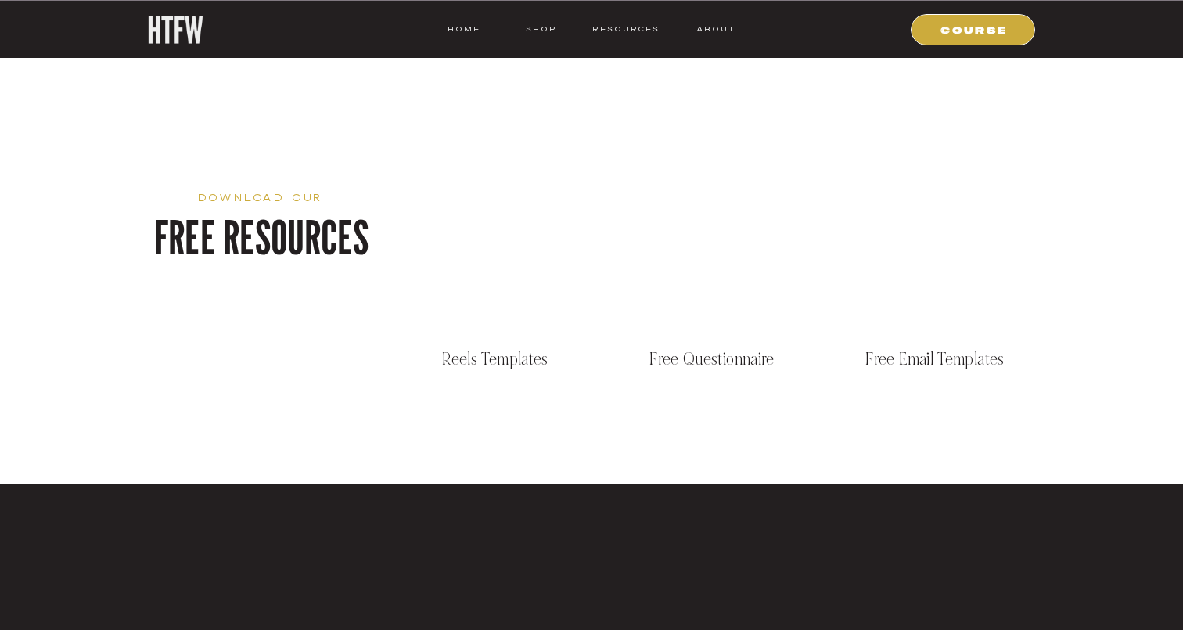
scroll to position [2367, 0]
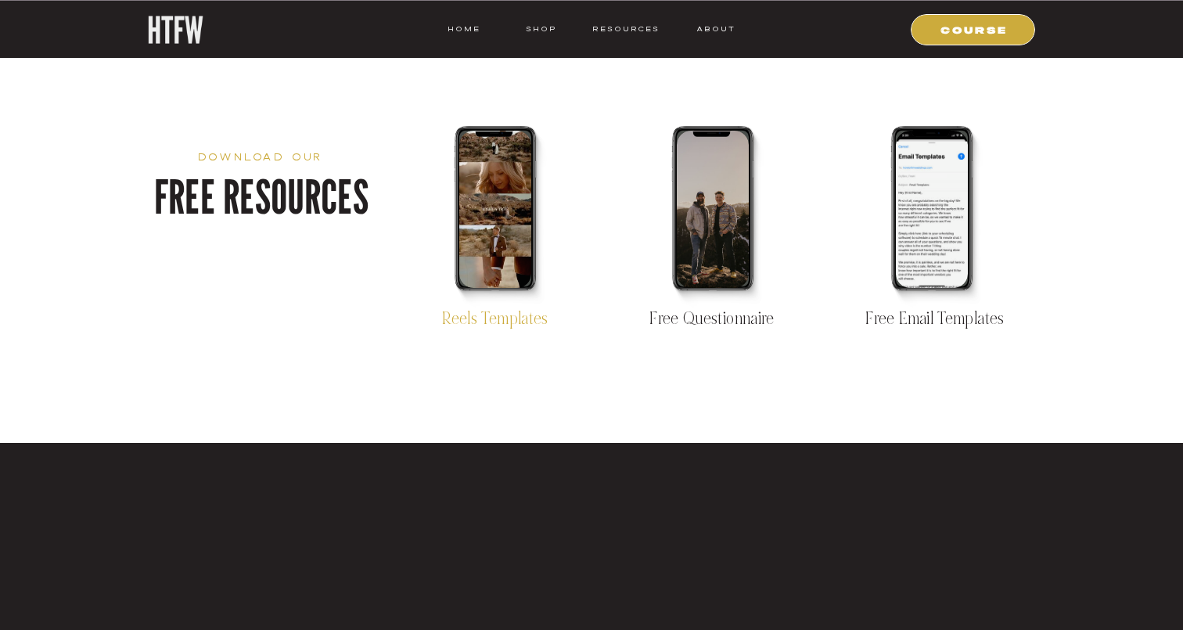
click at [522, 320] on p "Reels Templates" at bounding box center [495, 315] width 192 height 23
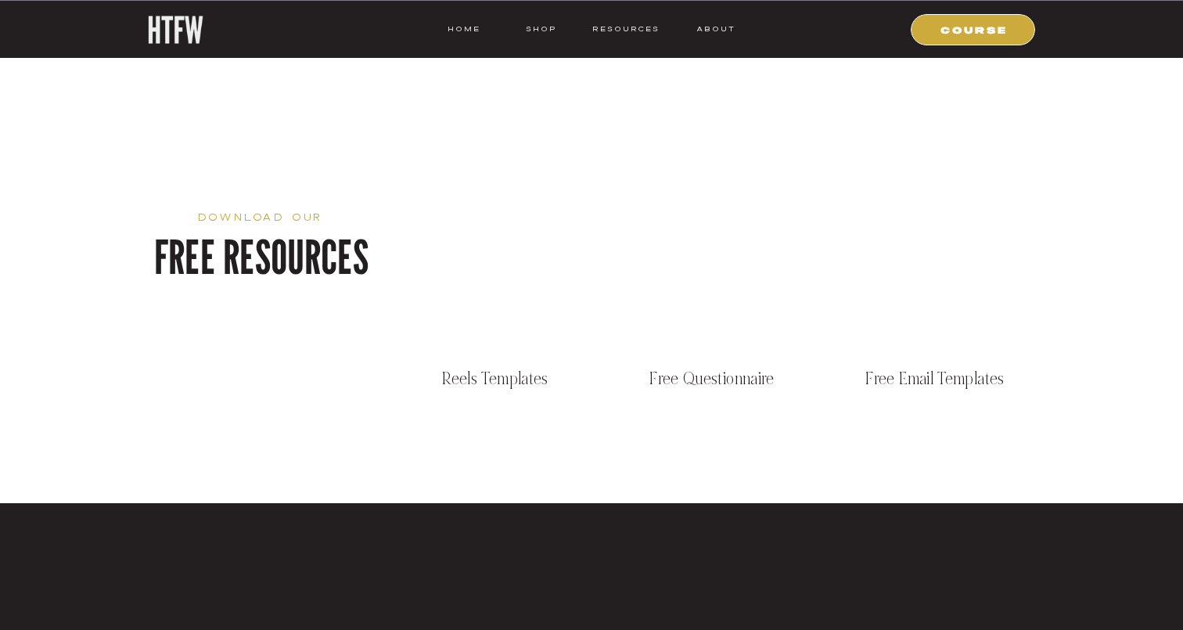
scroll to position [2342, 0]
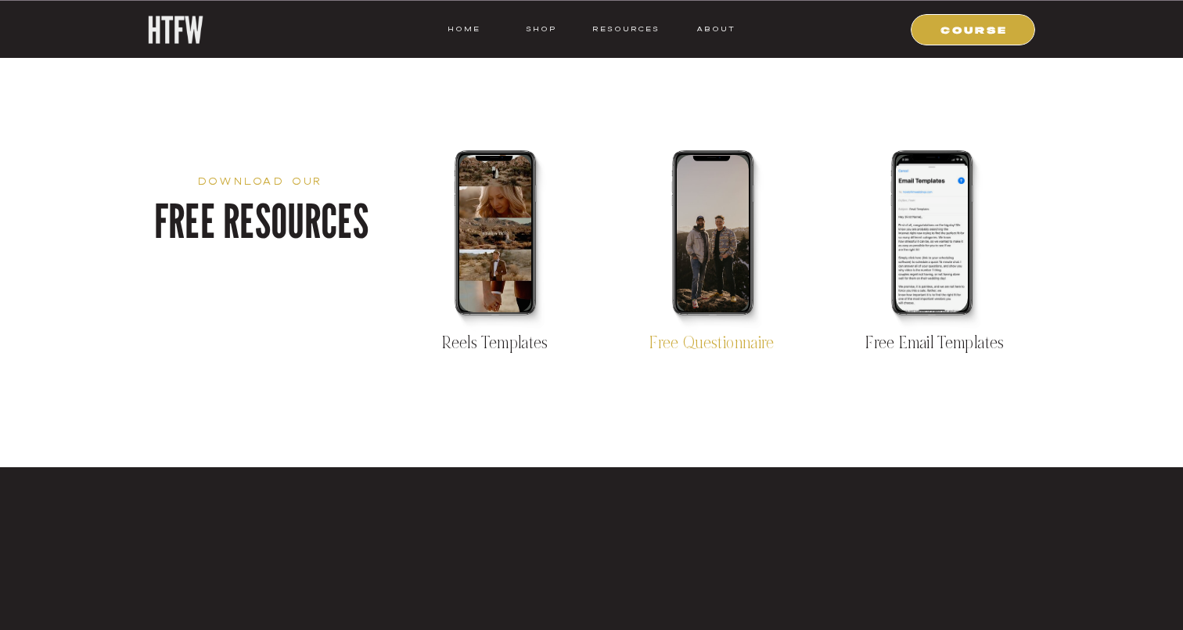
click at [681, 342] on p "Free Questionnaire" at bounding box center [712, 339] width 192 height 23
click at [927, 220] on div at bounding box center [932, 233] width 72 height 157
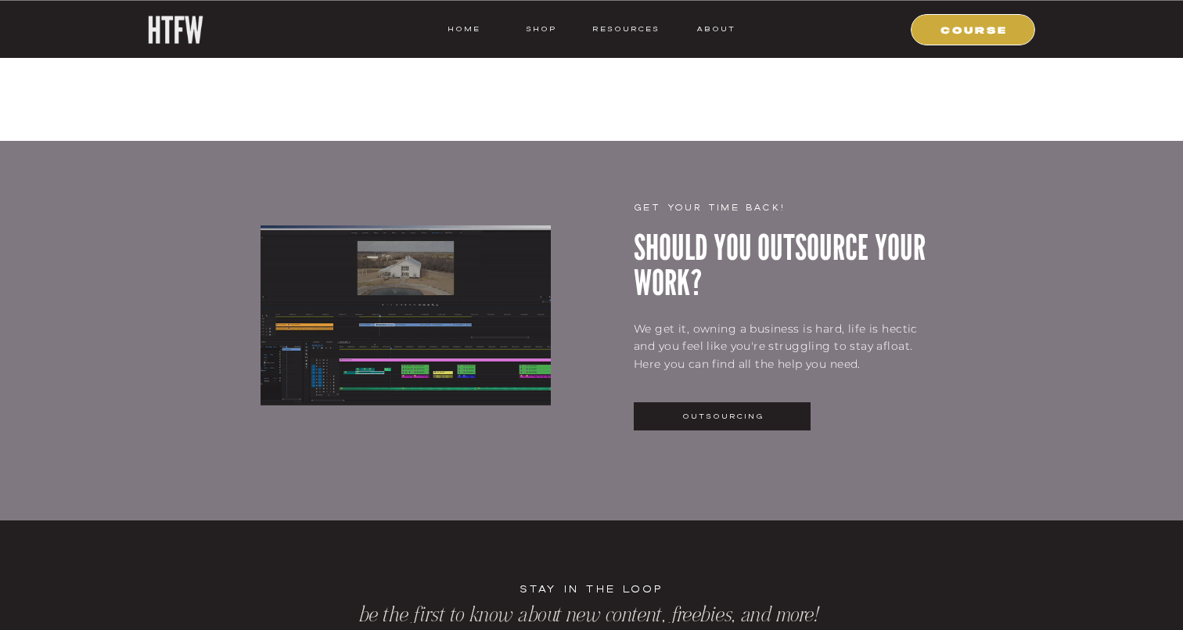
scroll to position [3836, 0]
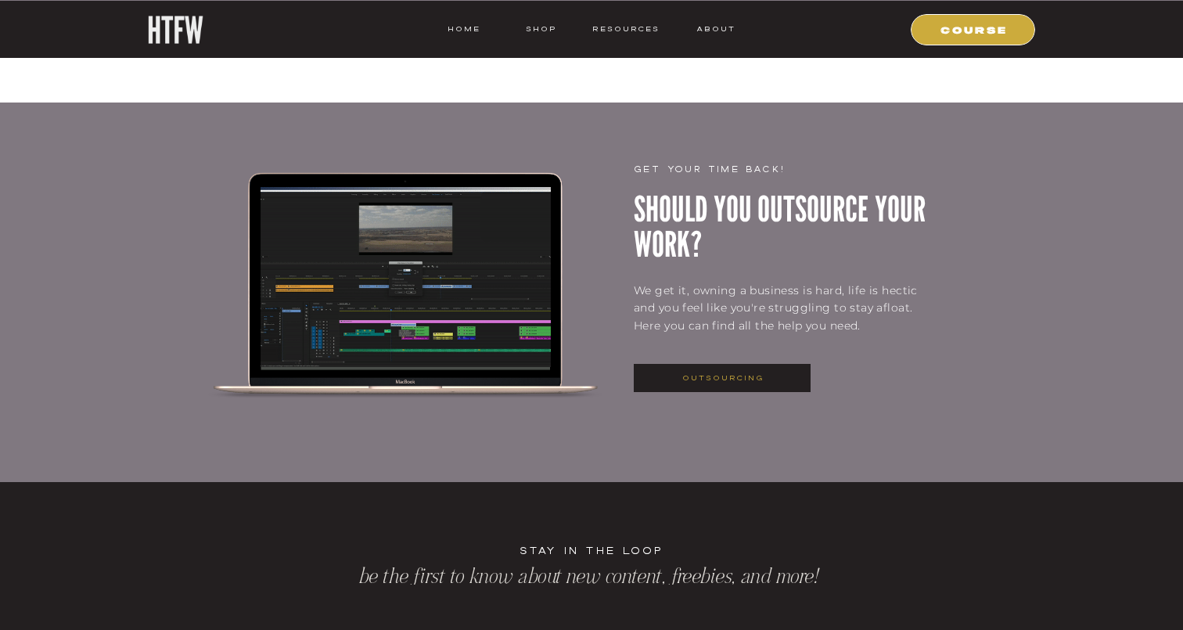
click at [700, 379] on nav "outsourcing" at bounding box center [722, 378] width 175 height 14
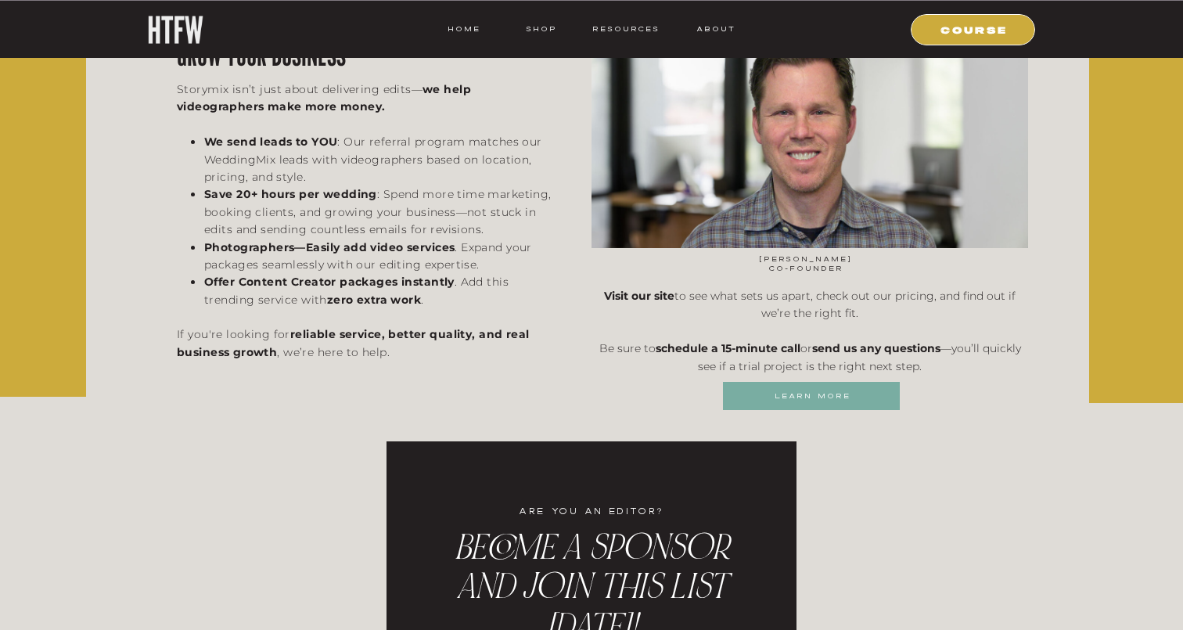
scroll to position [3098, 0]
click at [865, 393] on nav "learn more" at bounding box center [811, 396] width 175 height 14
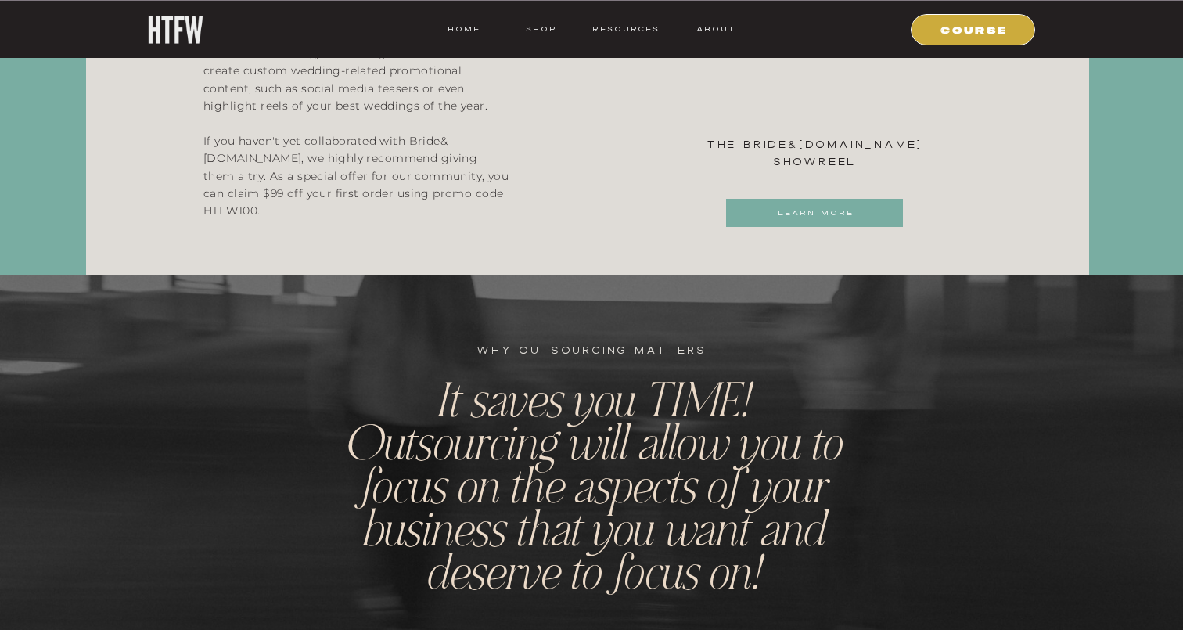
scroll to position [1651, 0]
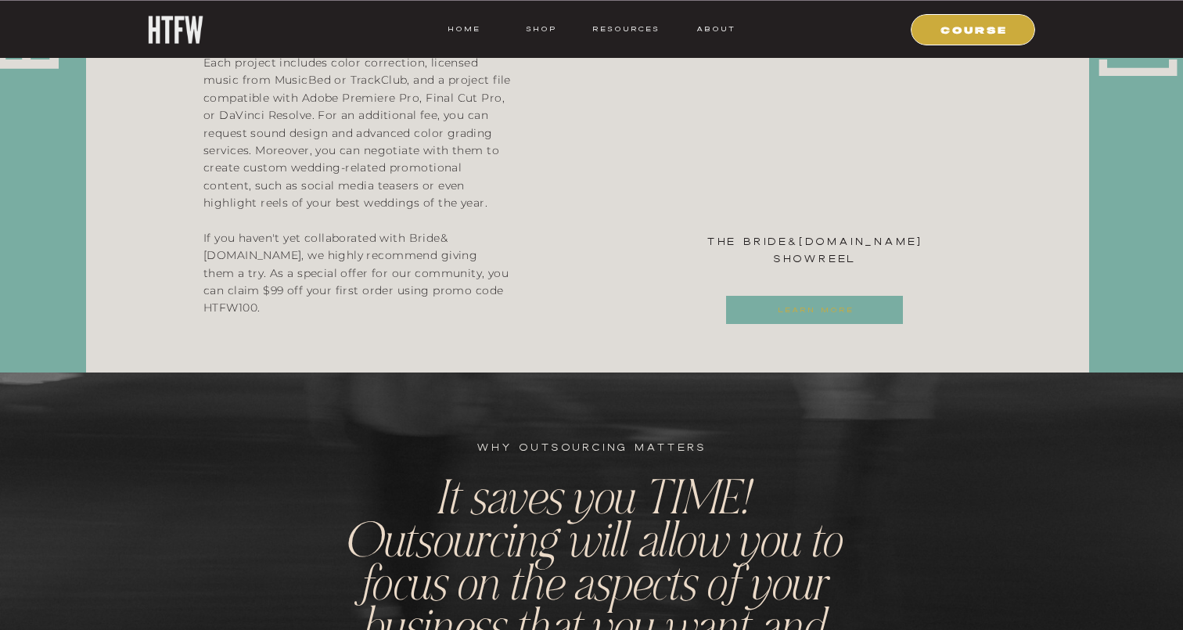
click at [812, 312] on nav "learn more" at bounding box center [814, 310] width 175 height 14
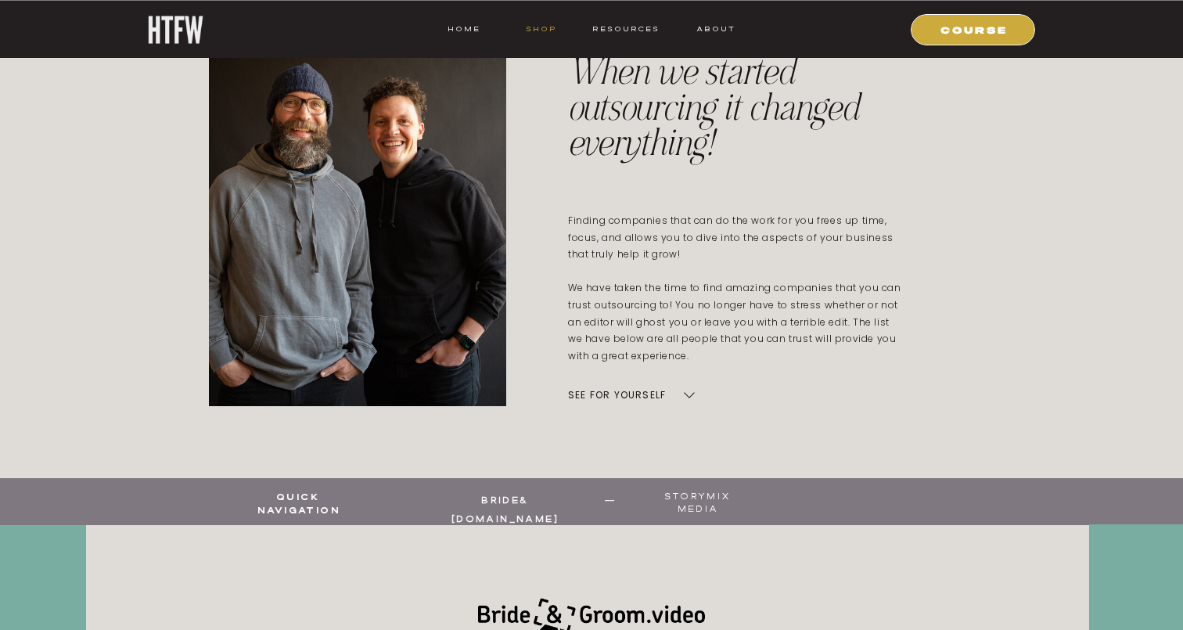
scroll to position [452, 0]
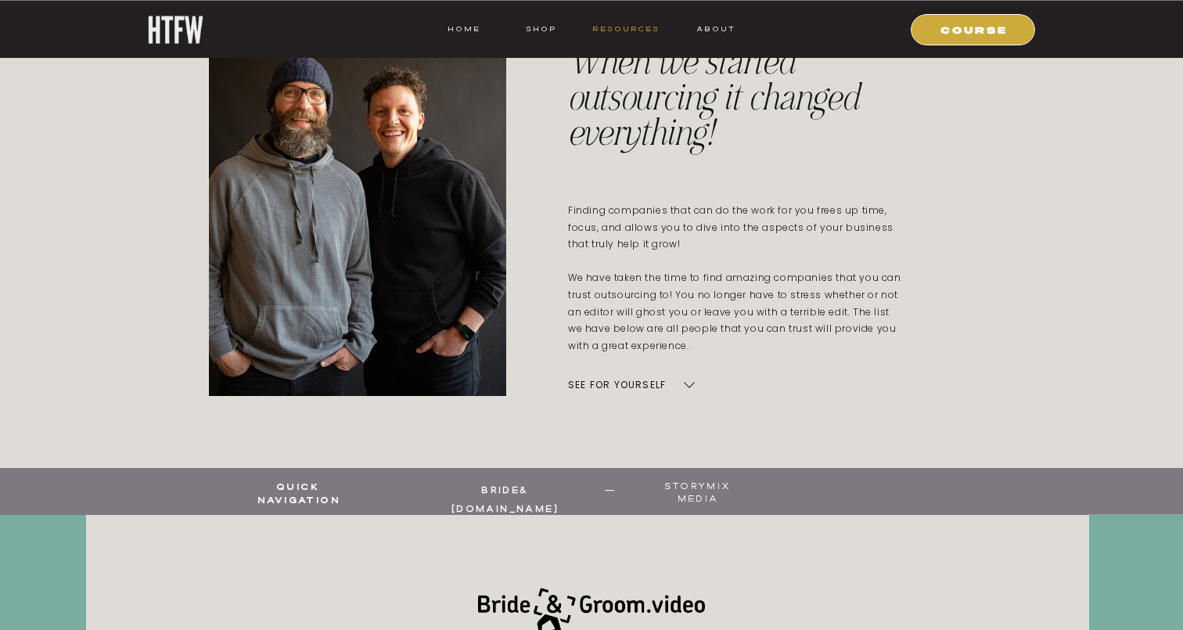
click at [651, 31] on nav "resources" at bounding box center [623, 29] width 73 height 14
